Goal: Find contact information: Find contact information

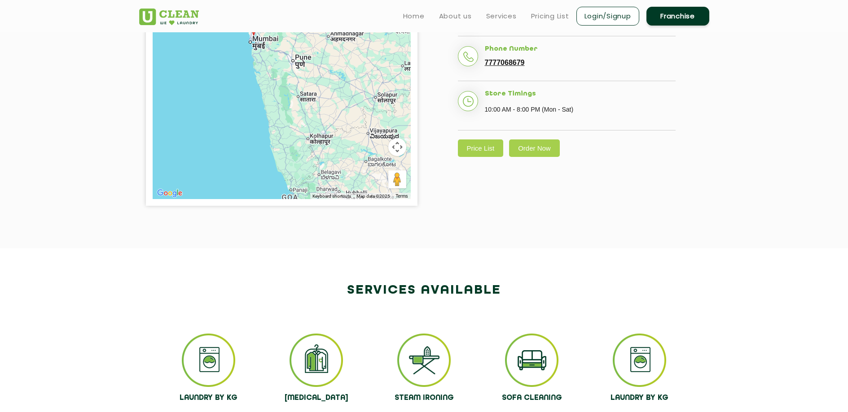
scroll to position [283, 0]
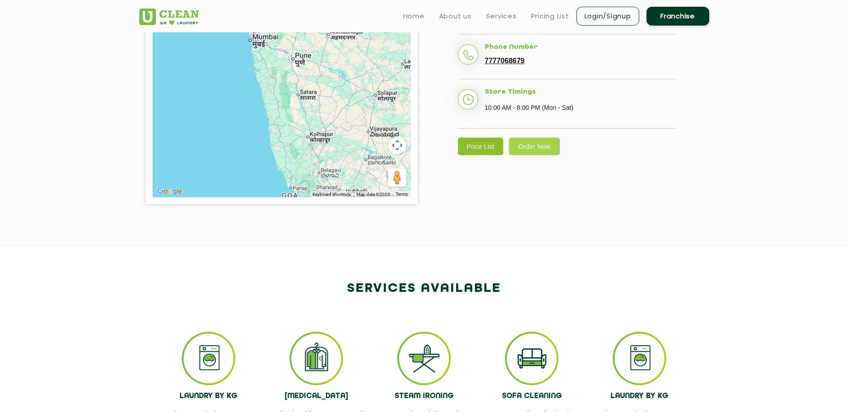
click at [487, 155] on link "Price List" at bounding box center [481, 147] width 46 height 18
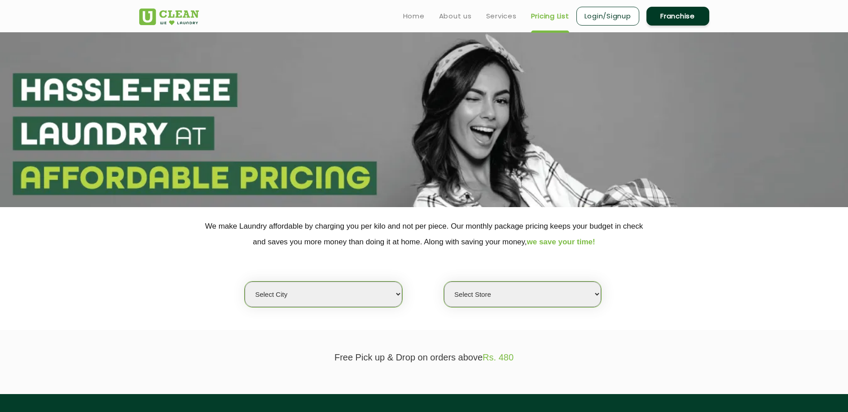
click at [342, 298] on select "Select city [GEOGRAPHIC_DATA] [GEOGRAPHIC_DATA] [GEOGRAPHIC_DATA] [GEOGRAPHIC_D…" at bounding box center [323, 295] width 157 height 26
select select "16"
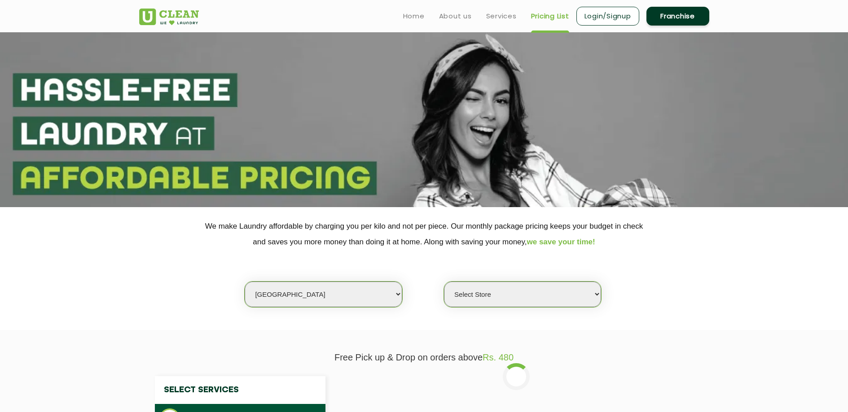
click at [521, 297] on select "Select Store UClean Powai UClean Deonar UClean LBS Marg UClean Chembur UClean W…" at bounding box center [522, 295] width 157 height 26
select select "47"
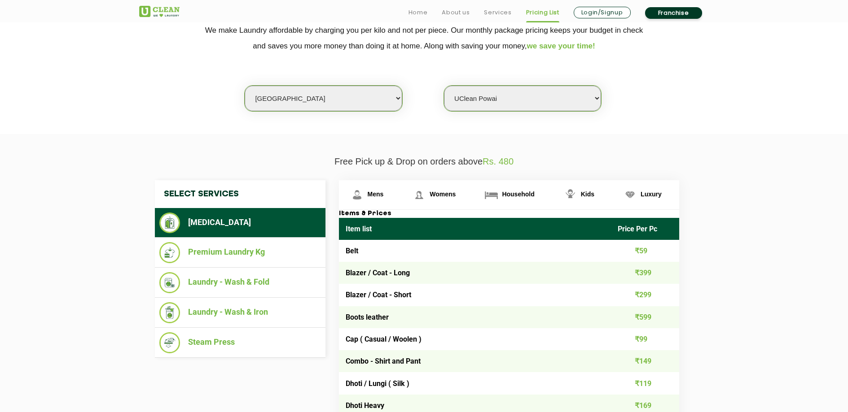
scroll to position [197, 0]
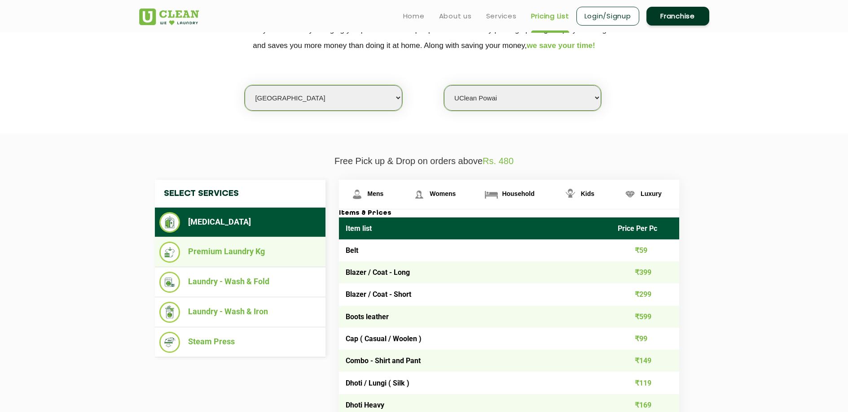
click at [205, 261] on li "Premium Laundry Kg" at bounding box center [240, 252] width 162 height 21
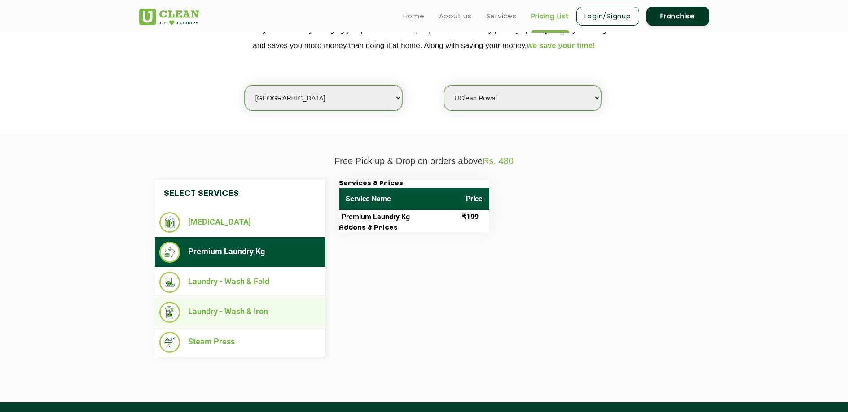
click at [213, 310] on li "Laundry - Wash & Iron" at bounding box center [240, 312] width 162 height 21
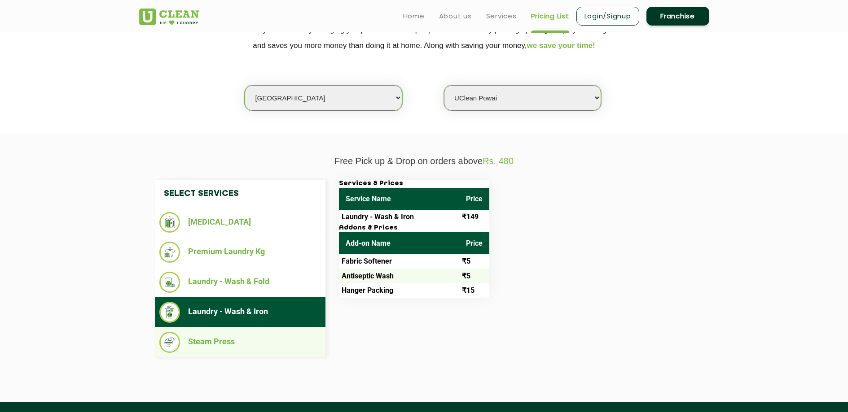
click at [260, 329] on ul "Steam Press" at bounding box center [240, 343] width 171 height 30
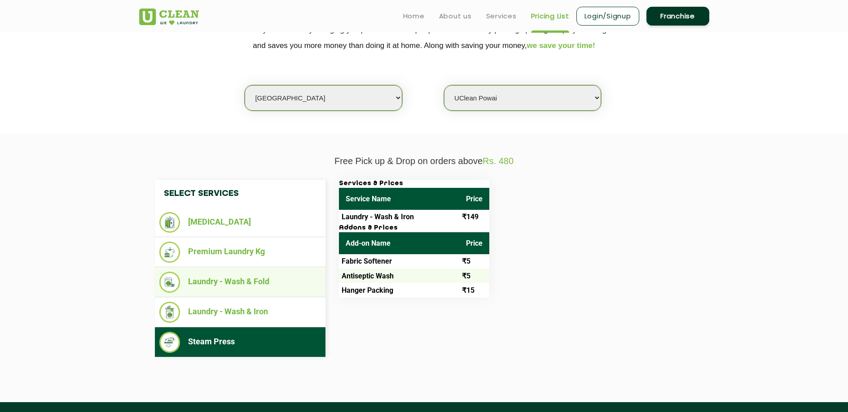
click at [269, 283] on li "Laundry - Wash & Fold" at bounding box center [240, 282] width 162 height 21
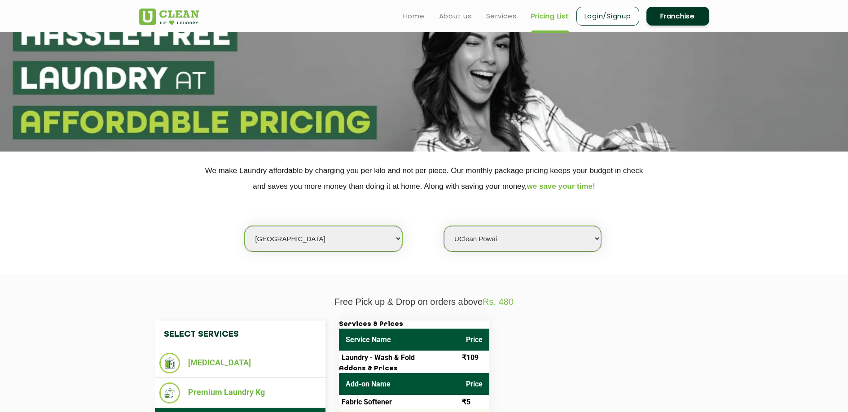
scroll to position [90, 0]
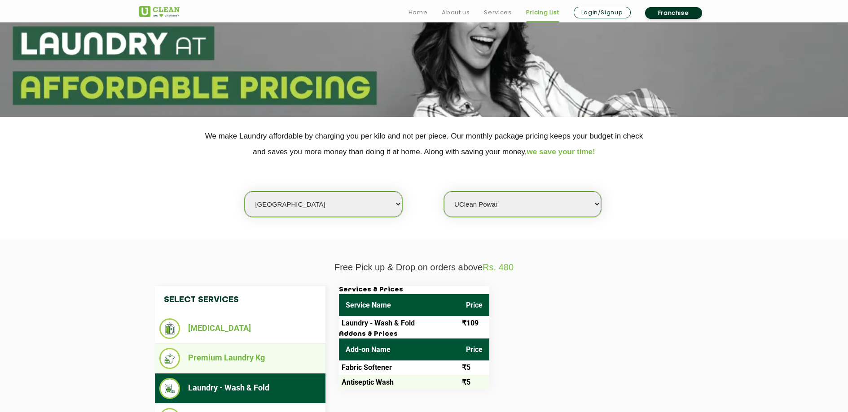
click at [252, 346] on ul "Premium Laundry Kg" at bounding box center [240, 359] width 171 height 30
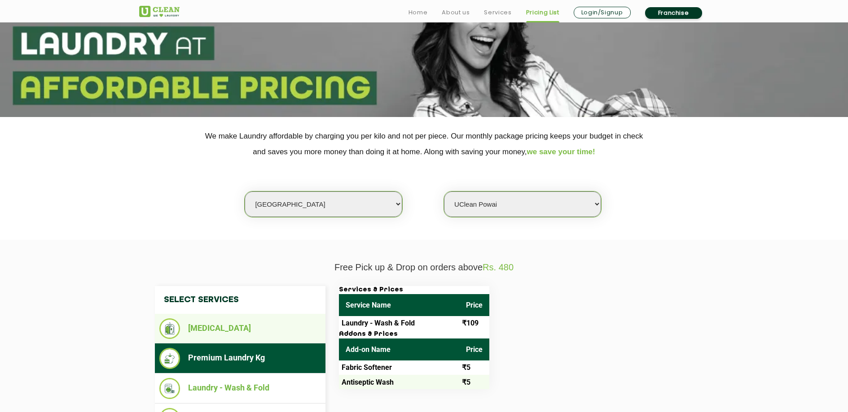
click at [254, 337] on li "[MEDICAL_DATA]" at bounding box center [240, 329] width 162 height 21
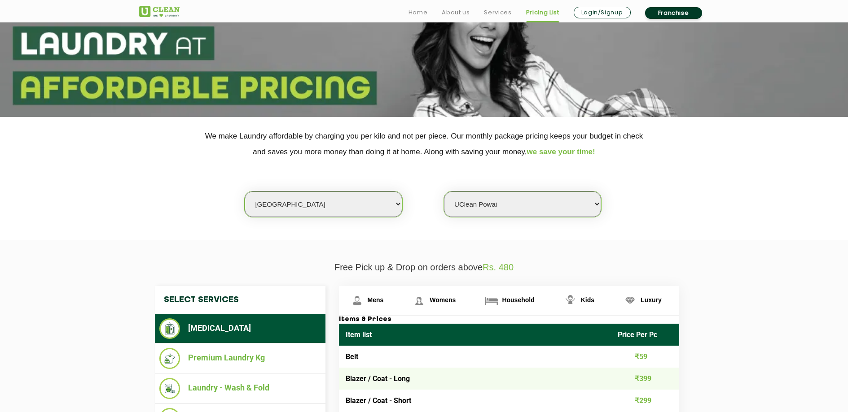
click at [506, 268] on span "Rs. 480" at bounding box center [497, 268] width 31 height 10
drag, startPoint x: 390, startPoint y: 270, endPoint x: 474, endPoint y: 267, distance: 83.5
click at [474, 267] on p "Free Pick up & Drop on orders above Rs. 480" at bounding box center [424, 268] width 570 height 10
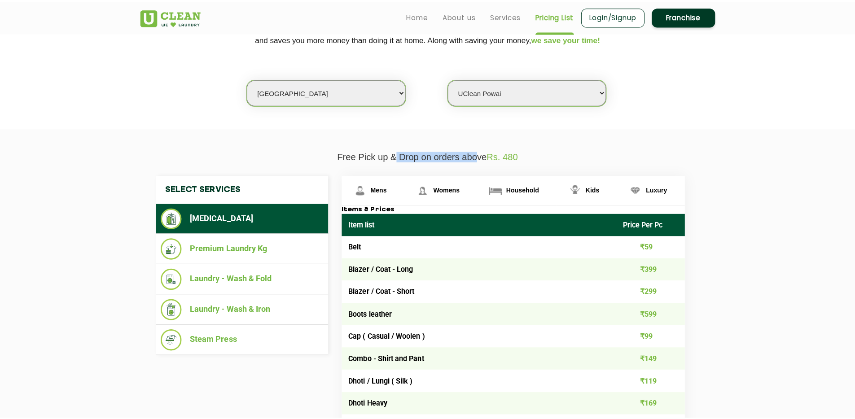
scroll to position [204, 0]
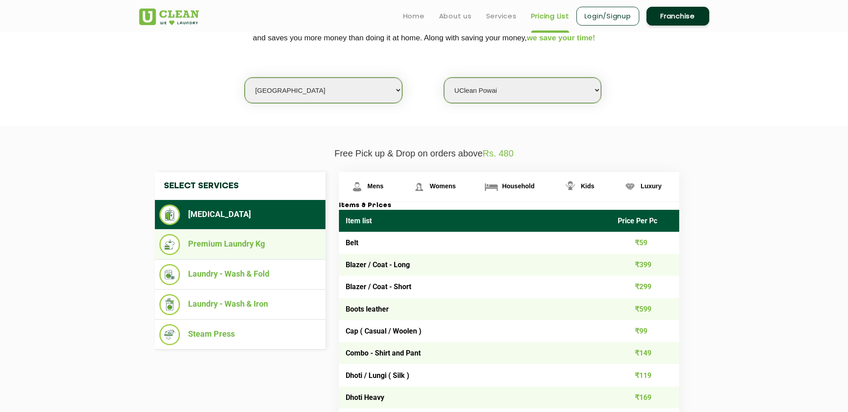
click at [286, 246] on li "Premium Laundry Kg" at bounding box center [240, 244] width 162 height 21
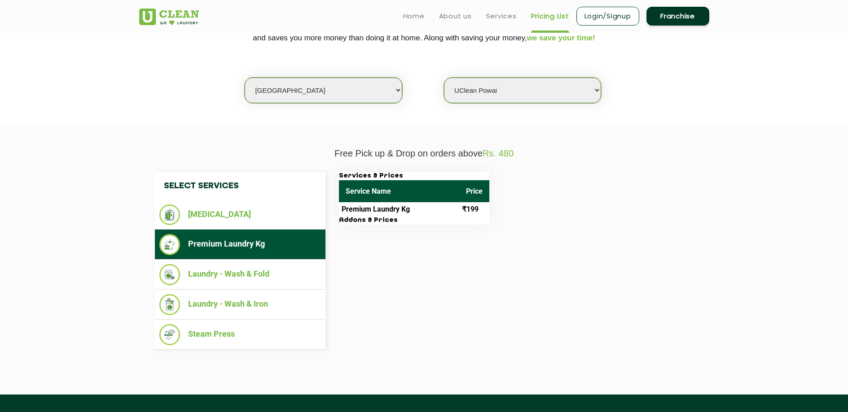
click at [361, 223] on h3 "Addons & Prices" at bounding box center [414, 221] width 150 height 8
click at [363, 197] on th "Service Name" at bounding box center [399, 191] width 120 height 22
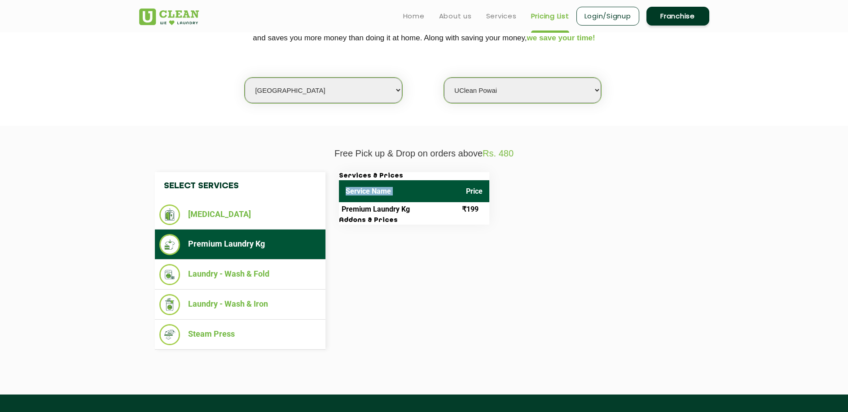
click at [363, 197] on th "Service Name" at bounding box center [399, 191] width 120 height 22
click at [360, 184] on th "Service Name" at bounding box center [399, 191] width 120 height 22
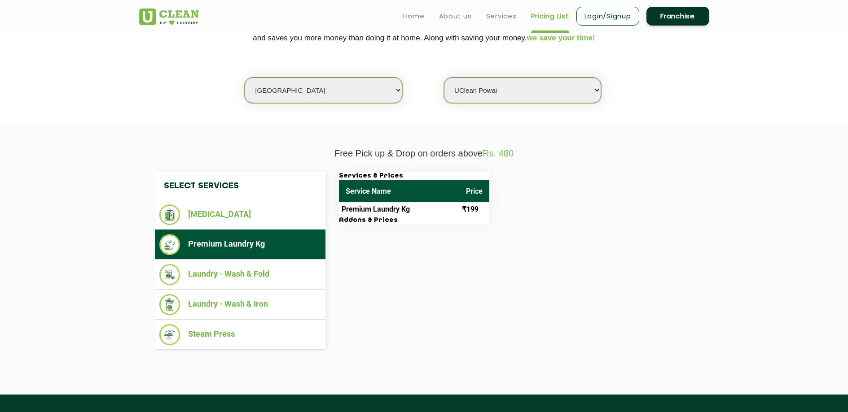
click at [355, 179] on h3 "Services & Prices" at bounding box center [414, 176] width 150 height 8
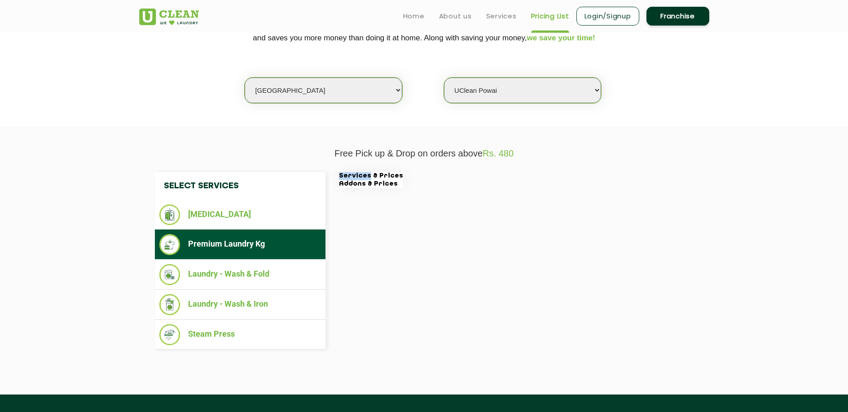
click at [355, 179] on h3 "Services & Prices" at bounding box center [371, 176] width 64 height 8
click at [353, 185] on h3 "Addons & Prices" at bounding box center [371, 184] width 64 height 8
click at [371, 184] on h3 "Addons & Prices" at bounding box center [371, 184] width 64 height 8
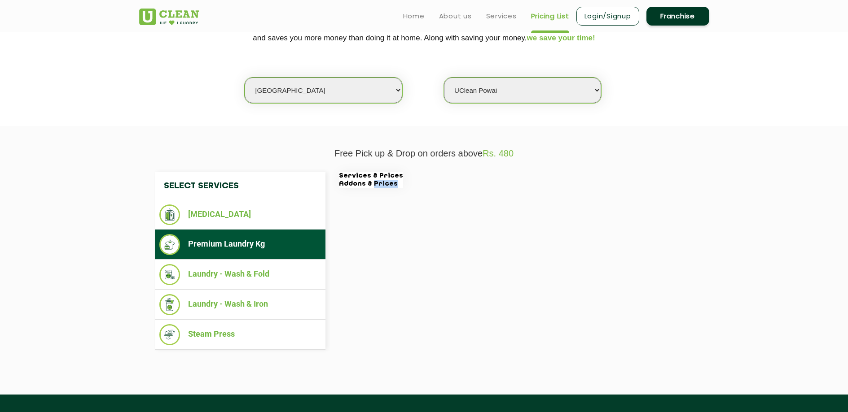
click at [371, 184] on h3 "Addons & Prices" at bounding box center [371, 184] width 64 height 8
click at [360, 170] on div "Select Services [MEDICAL_DATA] Premium Laundry Kg Laundry - Wash & Fold Laundry…" at bounding box center [423, 261] width 583 height 205
click at [358, 177] on h3 "Services & Prices" at bounding box center [371, 176] width 64 height 8
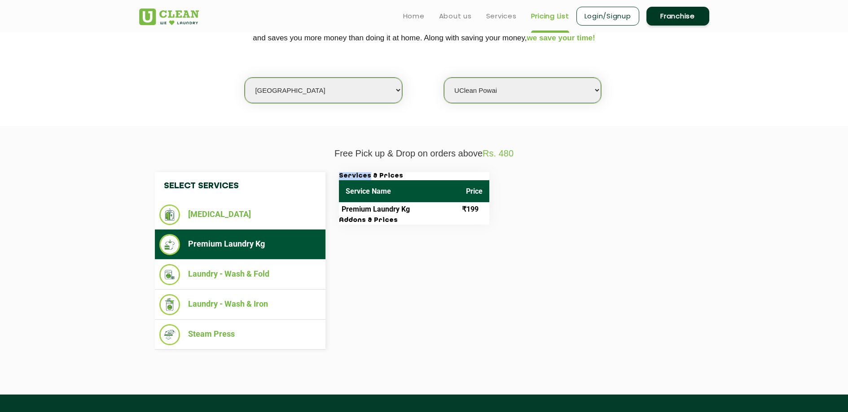
click at [358, 177] on h3 "Services & Prices" at bounding box center [414, 176] width 150 height 8
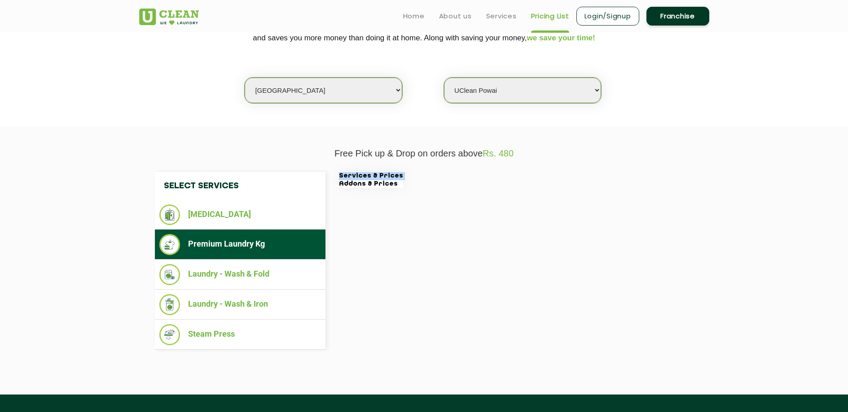
click at [358, 177] on h3 "Services & Prices" at bounding box center [371, 176] width 64 height 8
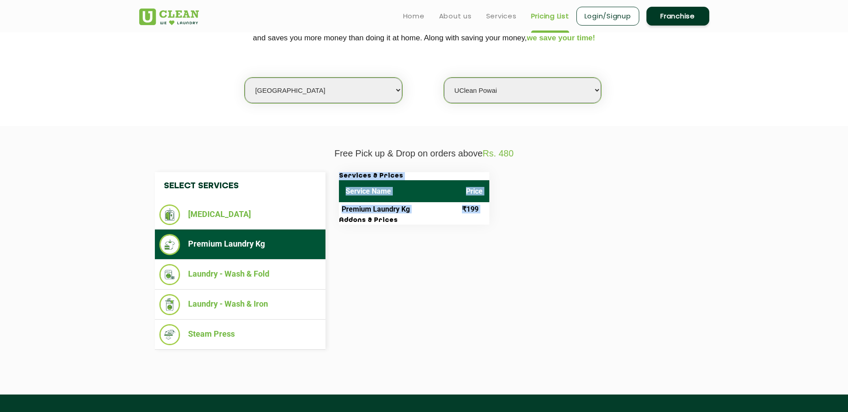
click at [400, 175] on h3 "Services & Prices" at bounding box center [414, 176] width 150 height 8
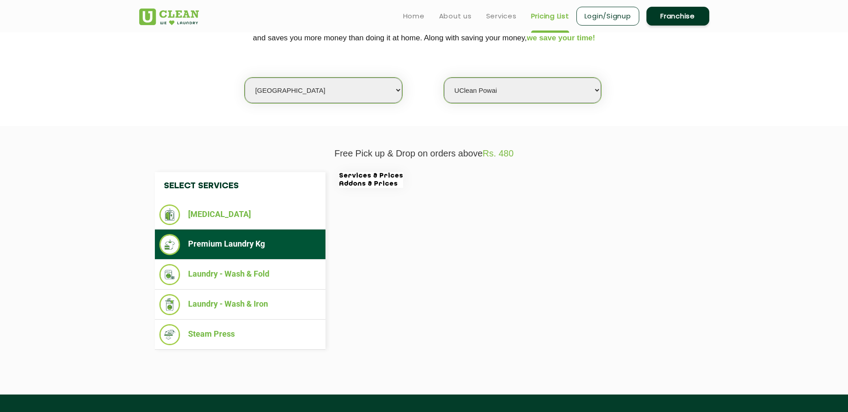
click at [372, 182] on h3 "Addons & Prices" at bounding box center [371, 184] width 64 height 8
click at [357, 184] on h3 "Addons & Prices" at bounding box center [371, 184] width 64 height 8
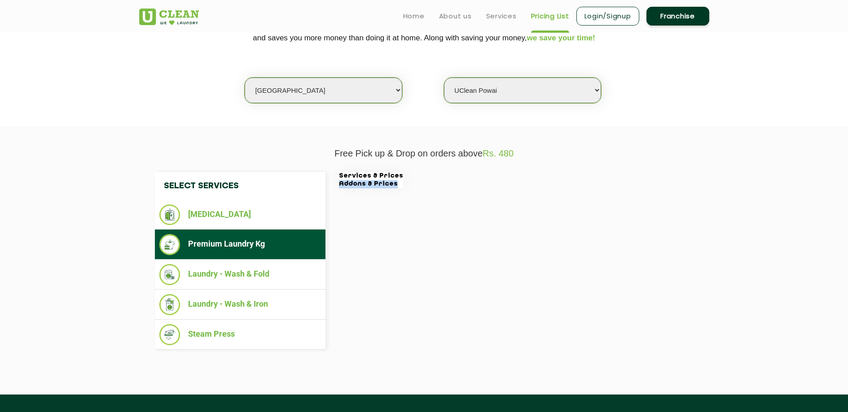
click at [357, 184] on h3 "Addons & Prices" at bounding box center [371, 184] width 64 height 8
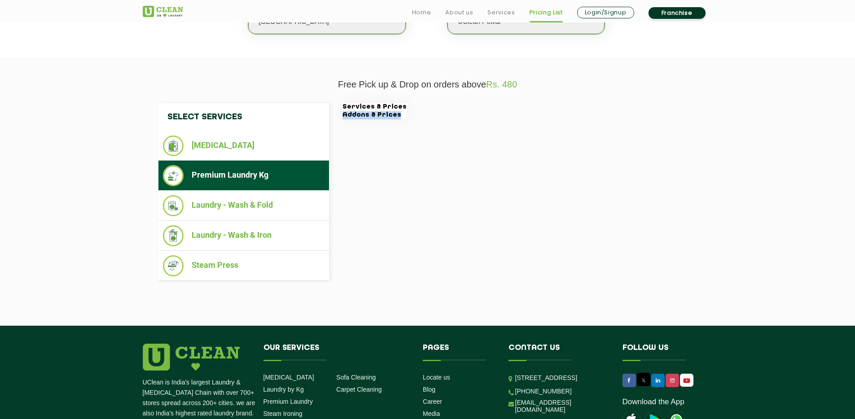
scroll to position [395, 0]
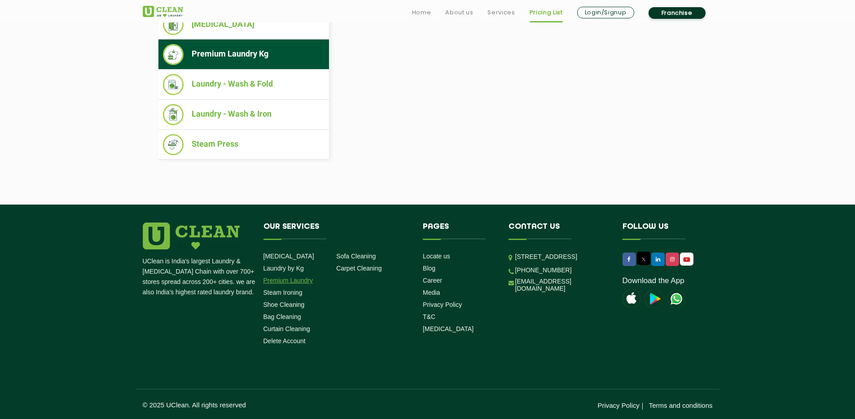
click at [299, 280] on link "Premium Laundry" at bounding box center [288, 280] width 50 height 7
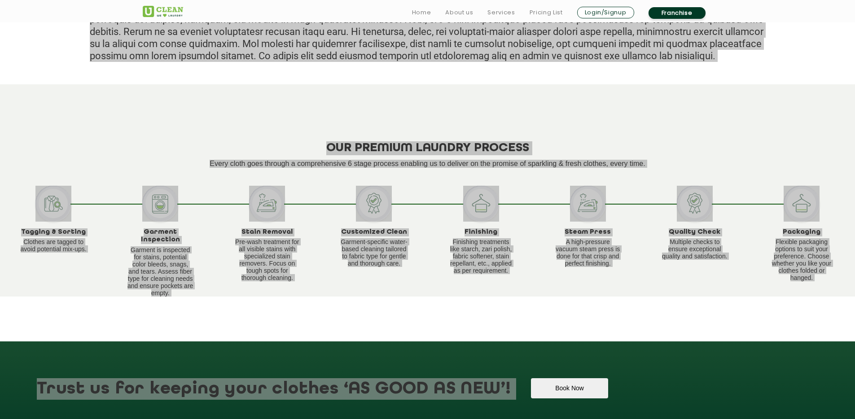
scroll to position [439, 0]
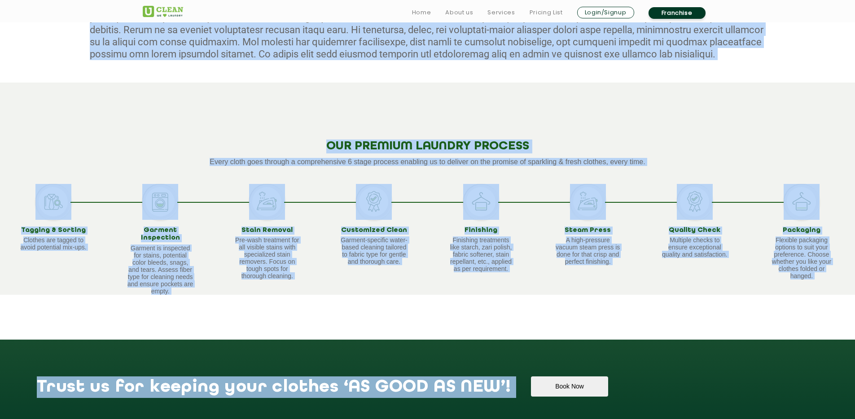
click at [579, 119] on div "OUR PREMIUM LAUNDRY PROCESS Every cloth goes through a comprehensive 6 stage pr…" at bounding box center [427, 189] width 855 height 212
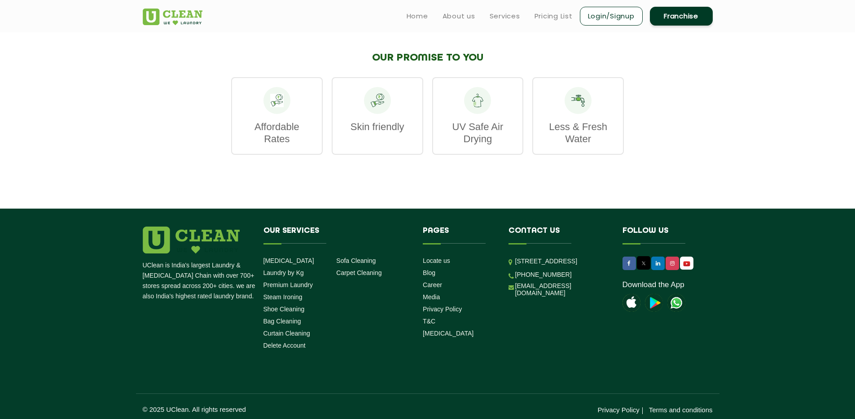
scroll to position [0, 0]
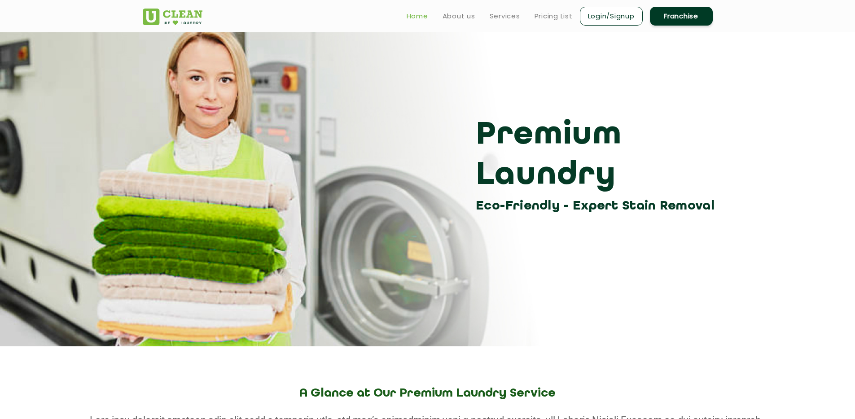
click at [422, 19] on link "Home" at bounding box center [418, 16] width 22 height 11
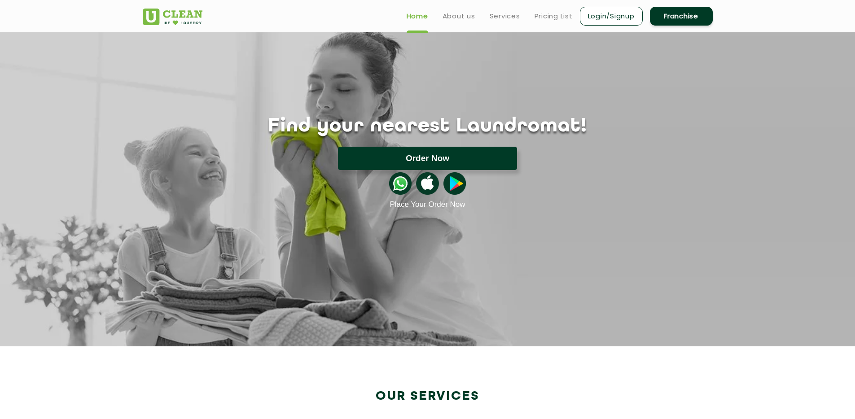
click at [474, 160] on button "Order Now" at bounding box center [427, 158] width 179 height 23
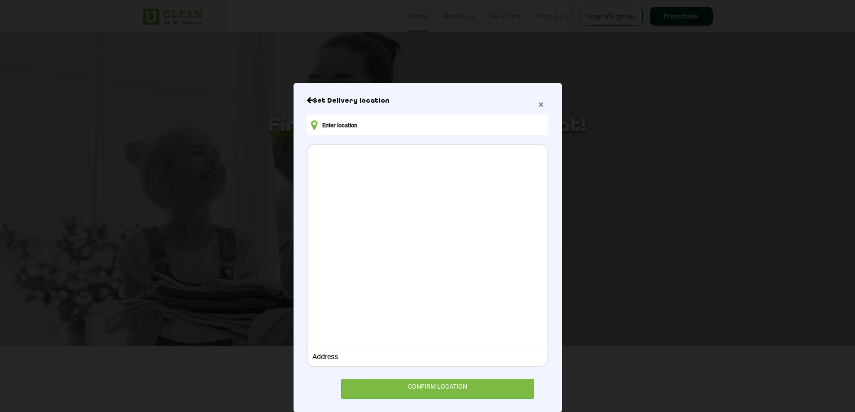
click at [538, 104] on span "×" at bounding box center [540, 104] width 5 height 10
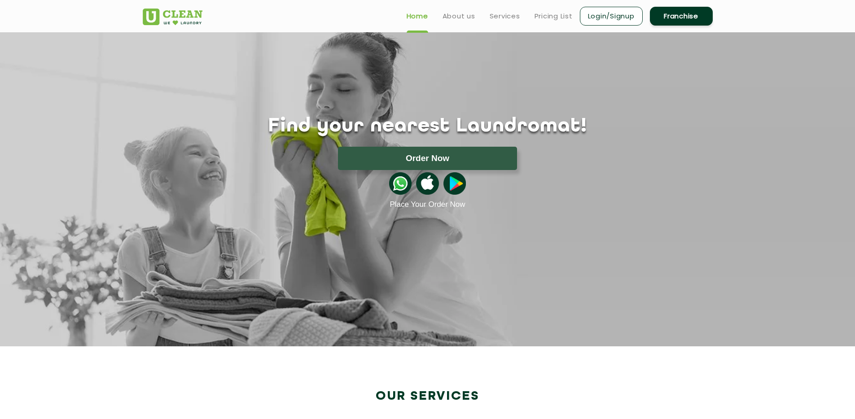
click at [326, 13] on div "Home About us Services Pricing List Login/Signup Franchise" at bounding box center [427, 14] width 583 height 24
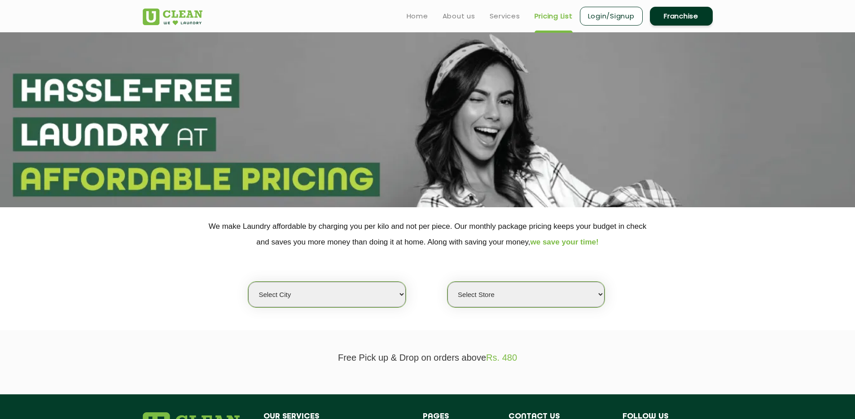
select select "0"
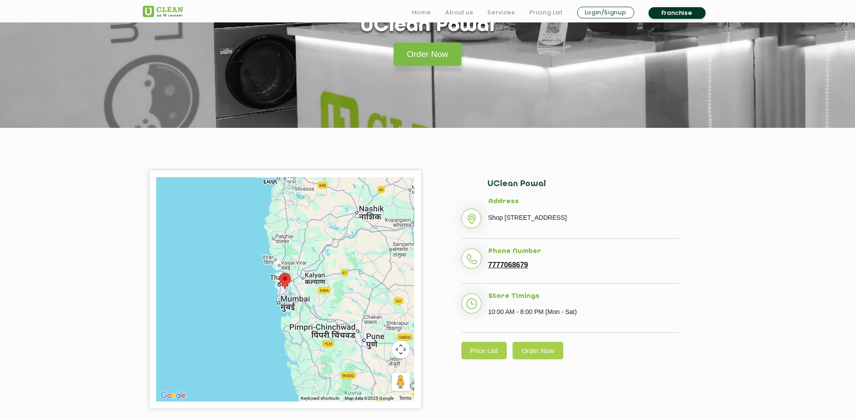
scroll to position [116, 0]
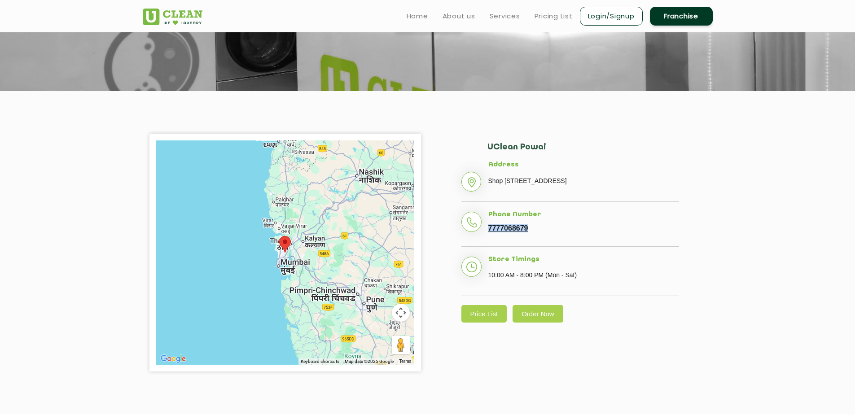
drag, startPoint x: 532, startPoint y: 243, endPoint x: 489, endPoint y: 239, distance: 43.2
click at [489, 239] on li "Phone Number 7777068679" at bounding box center [570, 229] width 218 height 36
copy link "7777068679"
